Goal: Entertainment & Leisure: Consume media (video, audio)

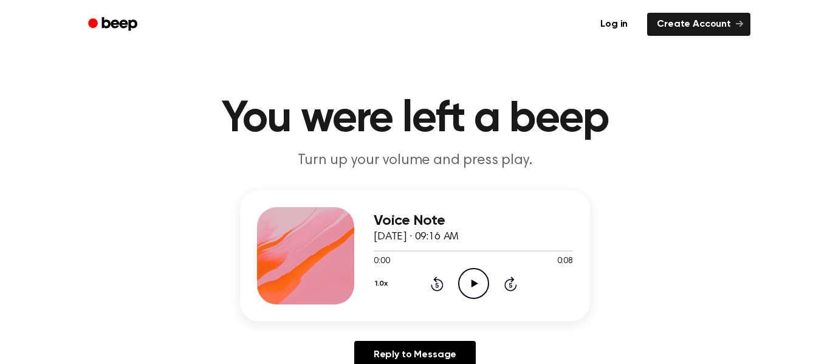
scroll to position [56, 0]
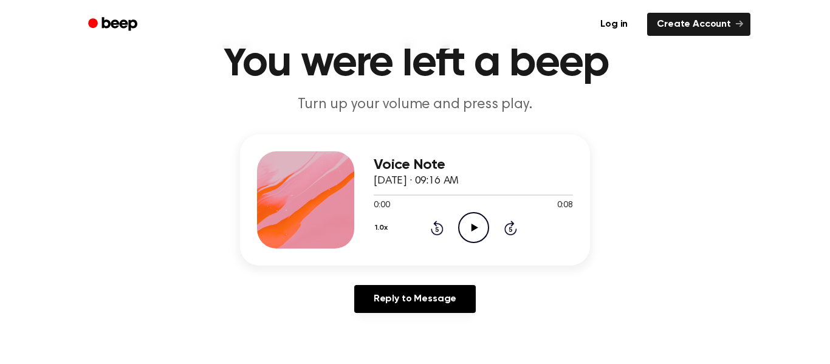
click at [472, 220] on icon "Play Audio" at bounding box center [473, 227] width 31 height 31
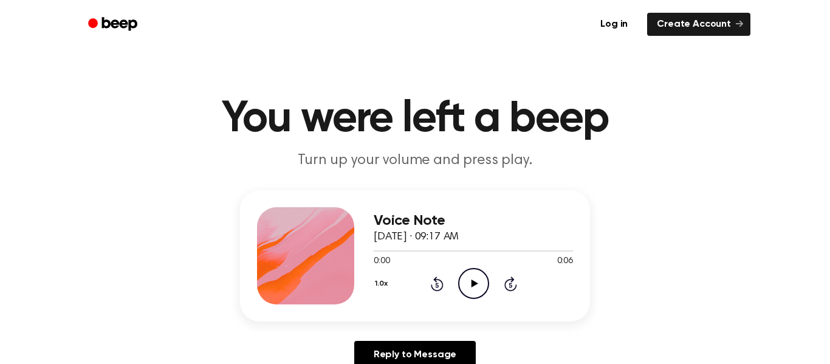
click at [480, 286] on icon "Play Audio" at bounding box center [473, 283] width 31 height 31
click at [476, 283] on icon at bounding box center [474, 284] width 7 height 8
click at [484, 276] on icon "Play Audio" at bounding box center [473, 283] width 31 height 31
click at [476, 295] on icon "Play Audio" at bounding box center [473, 283] width 31 height 31
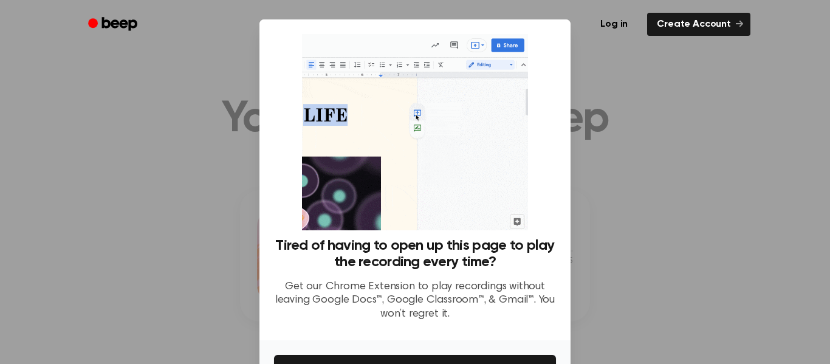
click at [176, 266] on div at bounding box center [415, 182] width 830 height 364
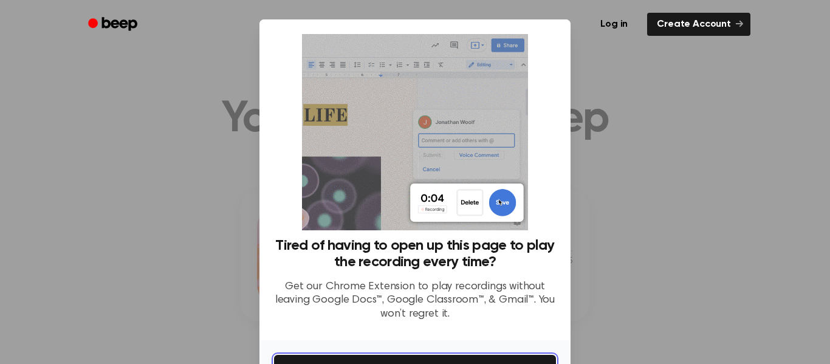
click at [354, 357] on button "Get It Now" at bounding box center [415, 368] width 282 height 27
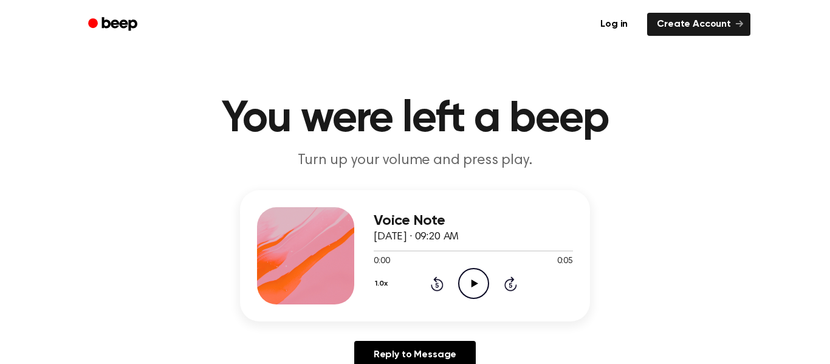
click at [481, 281] on icon "Play Audio" at bounding box center [473, 283] width 31 height 31
click at [470, 284] on icon "Play Audio" at bounding box center [473, 283] width 31 height 31
click at [484, 287] on icon "Play Audio" at bounding box center [473, 283] width 31 height 31
click at [467, 278] on icon "Play Audio" at bounding box center [473, 283] width 31 height 31
click at [478, 284] on icon "Play Audio" at bounding box center [473, 283] width 31 height 31
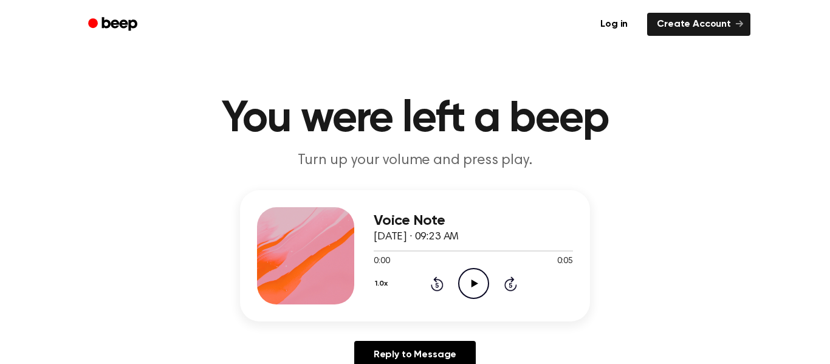
click at [476, 286] on icon "Play Audio" at bounding box center [473, 283] width 31 height 31
click at [472, 279] on icon "Play Audio" at bounding box center [473, 283] width 31 height 31
